Goal: Transaction & Acquisition: Purchase product/service

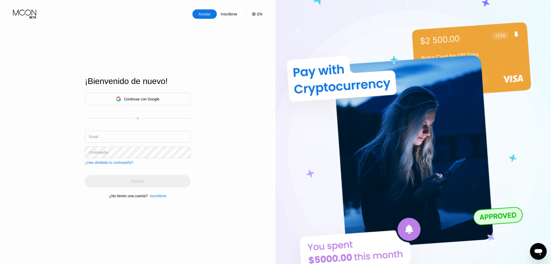
click at [67, 84] on div "Acceso Inscribirse EN Idioma Select an item Ahorrar ¡Bienvenido de nuevo! Conti…" at bounding box center [138, 145] width 276 height 290
click at [159, 102] on div "Continuar con Google" at bounding box center [138, 98] width 106 height 13
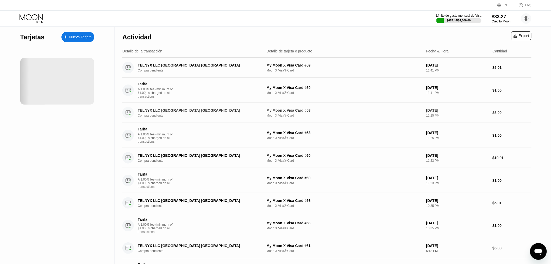
click at [534, 111] on div "Actividad Export Detalle de la transacción Detalle de tarjeta o producto Fecha …" at bounding box center [327, 247] width 425 height 440
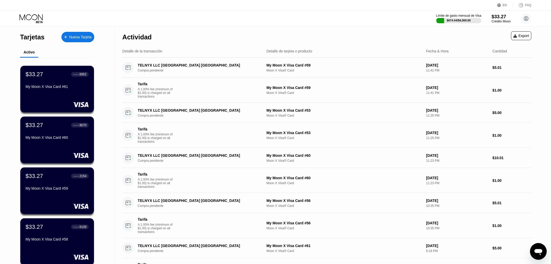
click at [500, 17] on div "$33.27" at bounding box center [501, 16] width 19 height 5
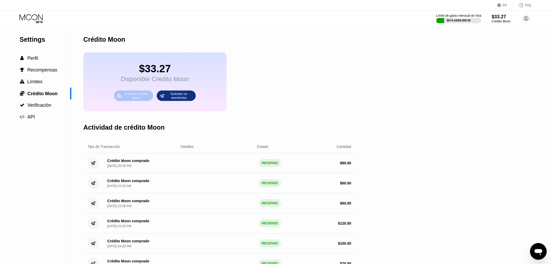
click at [136, 98] on div "Comprar crédito Moon" at bounding box center [136, 95] width 29 height 8
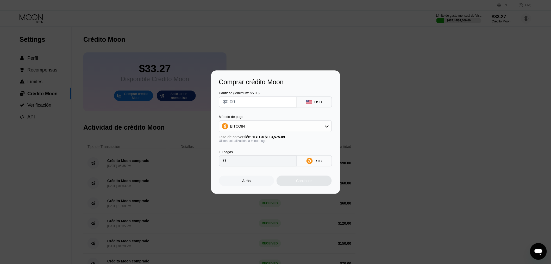
click at [228, 100] on input "text" at bounding box center [258, 102] width 69 height 10
type input "$1"
type input "0.00000881"
type input "$100"
type input "0.00088048"
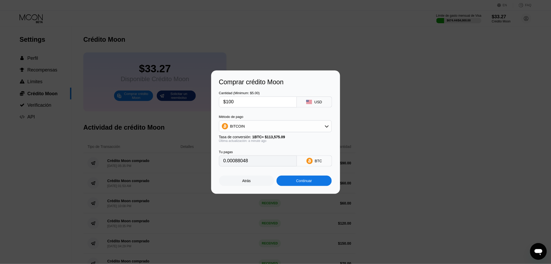
type input "$100"
click at [304, 186] on div "Continuar" at bounding box center [304, 180] width 55 height 10
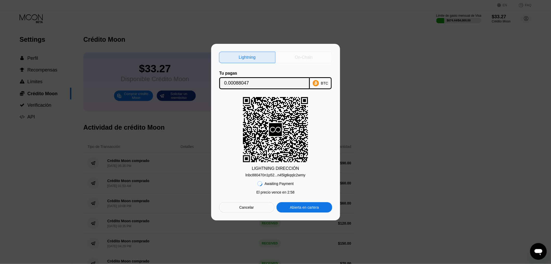
click at [300, 59] on div "On-Chain" at bounding box center [304, 57] width 57 height 11
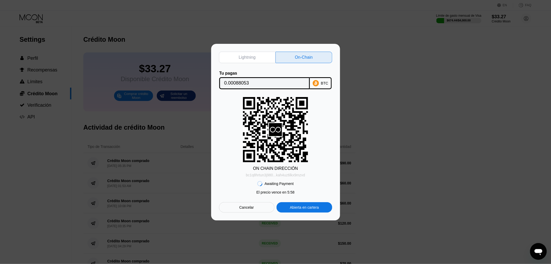
click at [285, 176] on div "bc1q8hrtun3j980...kah4uz6lkx9mzvd" at bounding box center [275, 175] width 59 height 4
click at [480, 178] on div "Lightning On-Chain Tu pagas 0.00088053 BTC ON CHAIN DIRECCIÓN bc1q8hrtun3j980..…" at bounding box center [275, 132] width 551 height 176
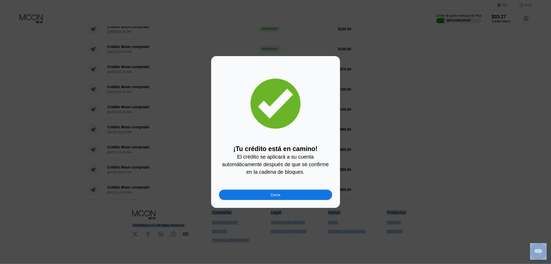
scroll to position [216, 0]
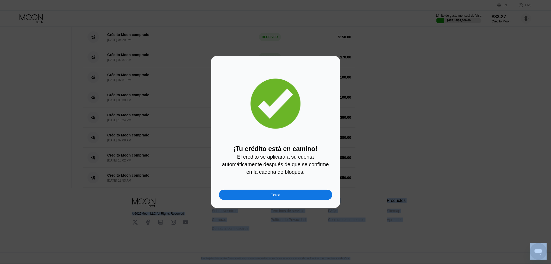
drag, startPoint x: 447, startPoint y: 218, endPoint x: 494, endPoint y: 269, distance: 69.9
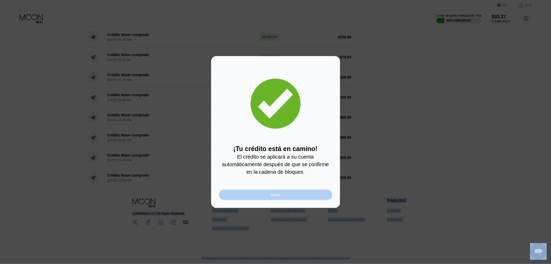
click at [276, 194] on div "Cerca" at bounding box center [275, 194] width 113 height 10
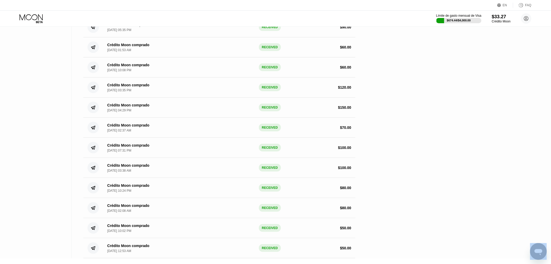
scroll to position [0, 0]
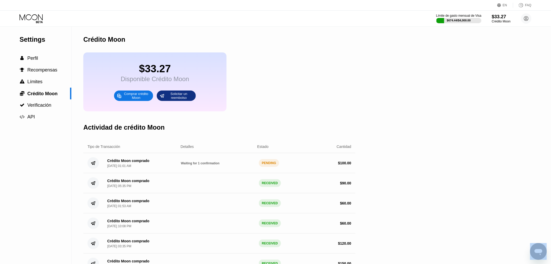
click at [499, 117] on div "Settings  Perfil  Recompensas  Límites  Crédito Moon  Verificación  API C…" at bounding box center [275, 220] width 551 height 387
click at [28, 164] on div "Settings  Perfil  Recompensas  Límites  Crédito Moon  Verificación  API" at bounding box center [36, 220] width 72 height 387
